Goal: Communication & Community: Participate in discussion

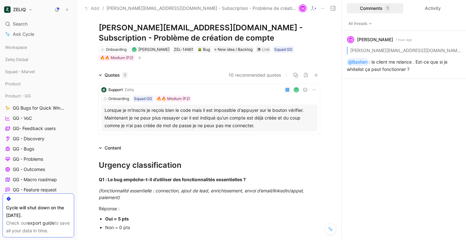
scroll to position [11, 0]
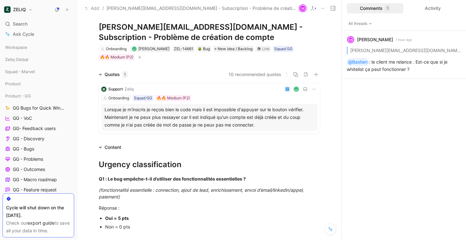
drag, startPoint x: 166, startPoint y: 26, endPoint x: 94, endPoint y: 26, distance: 72.5
click at [94, 26] on div "1 Add cover Add release note Write [EMAIL_ADDRESS][DOMAIN_NAME] - Subscription …" at bounding box center [209, 33] width 245 height 56
copy h1 "[EMAIL_ADDRESS][DOMAIN_NAME]"
click at [441, 6] on div "Activity" at bounding box center [432, 8] width 57 height 10
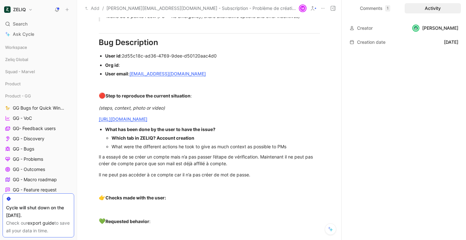
scroll to position [467, 0]
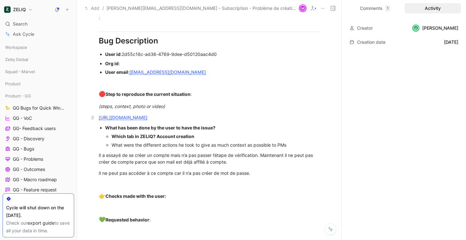
click at [147, 117] on link "[URL][DOMAIN_NAME]" at bounding box center [123, 117] width 49 height 5
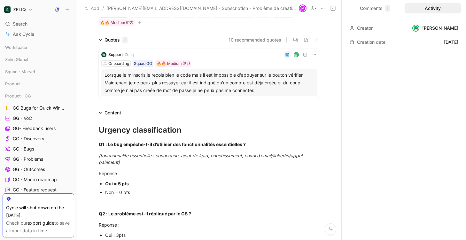
scroll to position [0, 0]
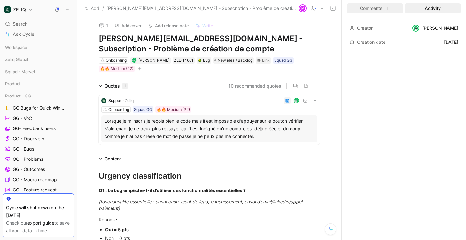
click at [370, 7] on div "Comments 1" at bounding box center [374, 8] width 57 height 10
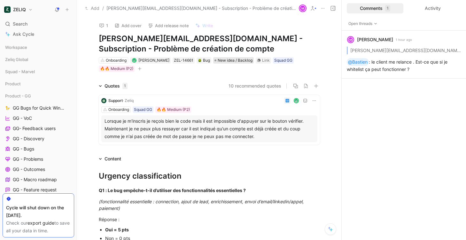
click at [238, 59] on span "New idea / Backlog" at bounding box center [234, 60] width 35 height 6
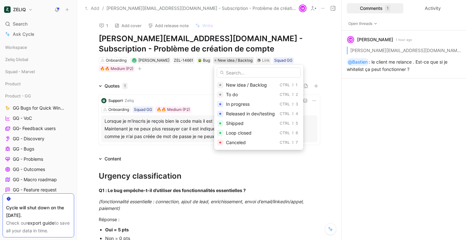
drag, startPoint x: 239, startPoint y: 125, endPoint x: 162, endPoint y: 146, distance: 80.1
click at [162, 146] on body "ZELIQ Search ⌘ K Ask Cycle Workspace Zeliq Global Squad - Marvel Product Produc…" at bounding box center [233, 120] width 466 height 240
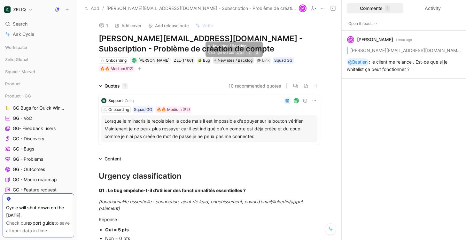
click at [235, 61] on span "New idea / Backlog" at bounding box center [234, 60] width 35 height 6
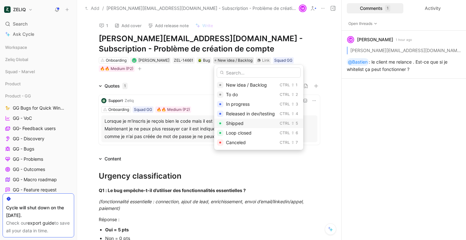
click at [233, 123] on span "Shipped" at bounding box center [235, 122] width 18 height 5
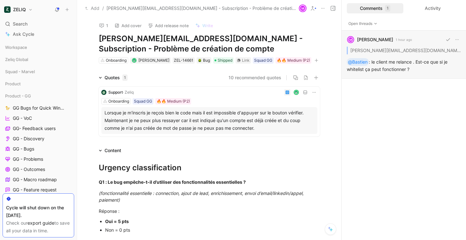
click at [393, 61] on div "M [PERSON_NAME] 1 hour ago [PERSON_NAME][EMAIL_ADDRESS][DOMAIN_NAME] - Subscrip…" at bounding box center [403, 55] width 124 height 48
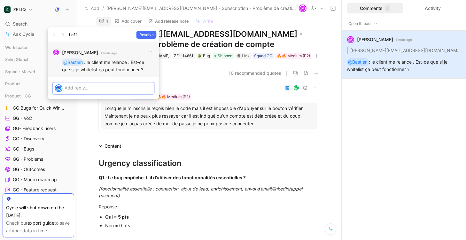
click at [121, 91] on div at bounding box center [109, 87] width 89 height 11
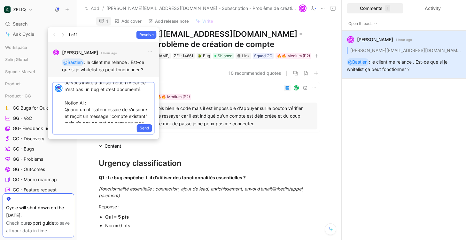
scroll to position [34, 0]
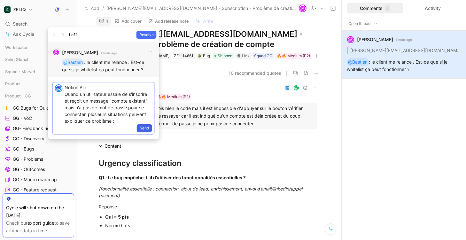
click at [143, 126] on span "Send" at bounding box center [145, 128] width 10 height 6
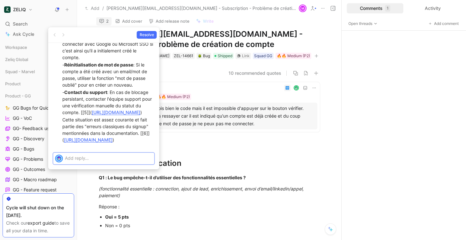
scroll to position [0, 0]
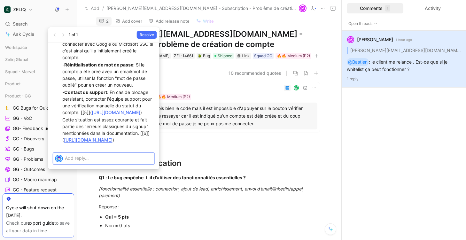
click at [107, 159] on p at bounding box center [108, 158] width 87 height 7
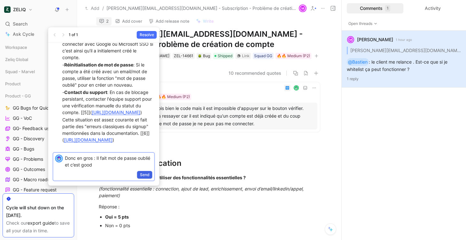
click at [138, 171] on button "Send" at bounding box center [144, 175] width 15 height 8
